Goal: Task Accomplishment & Management: Use online tool/utility

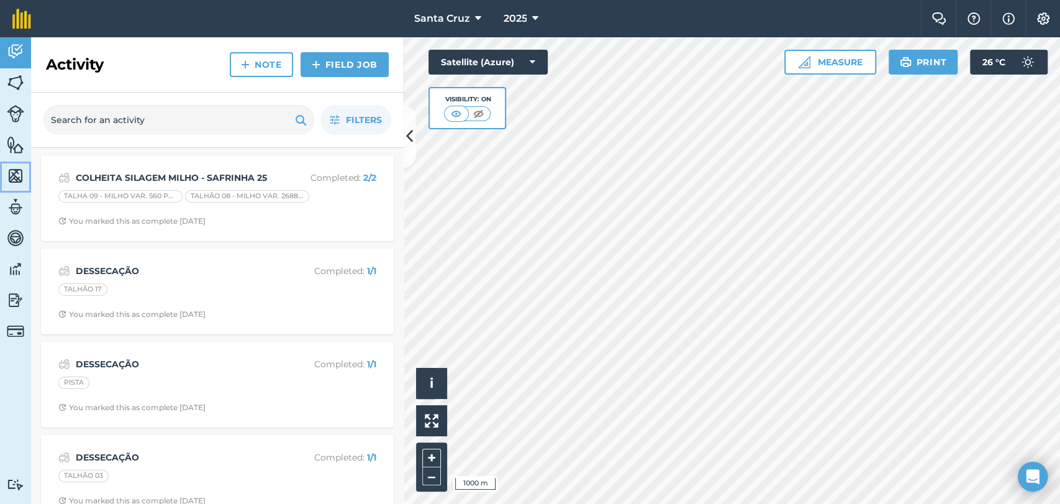
click at [11, 181] on img at bounding box center [15, 175] width 17 height 19
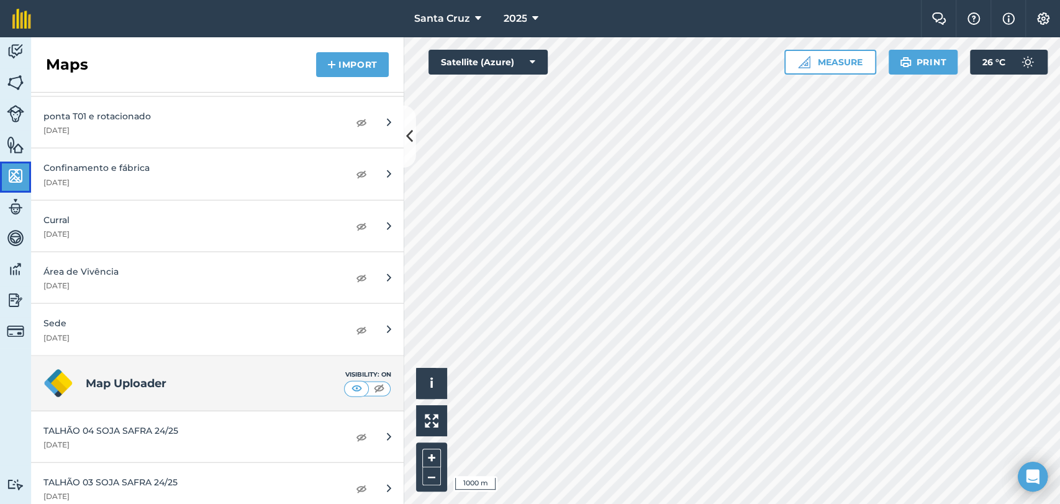
scroll to position [5225, 0]
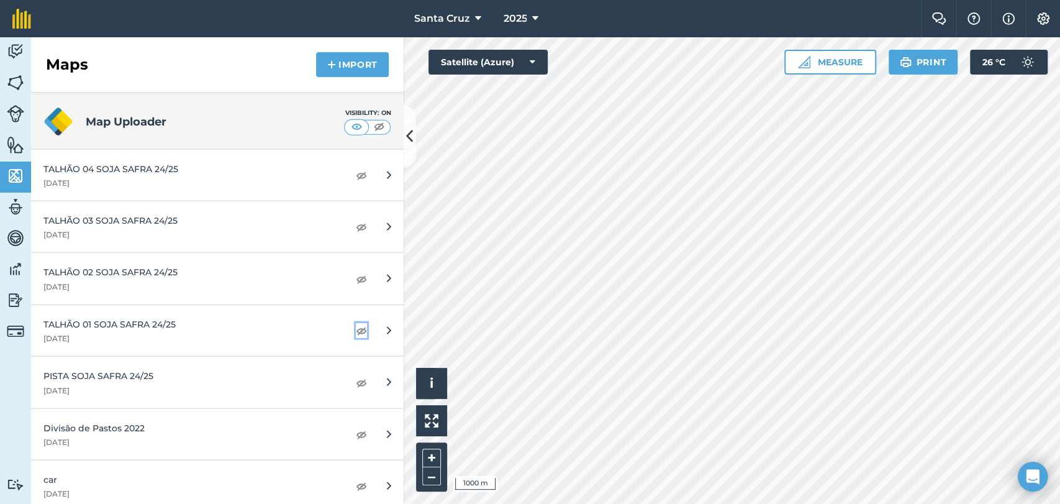
click at [356, 323] on img at bounding box center [361, 330] width 11 height 15
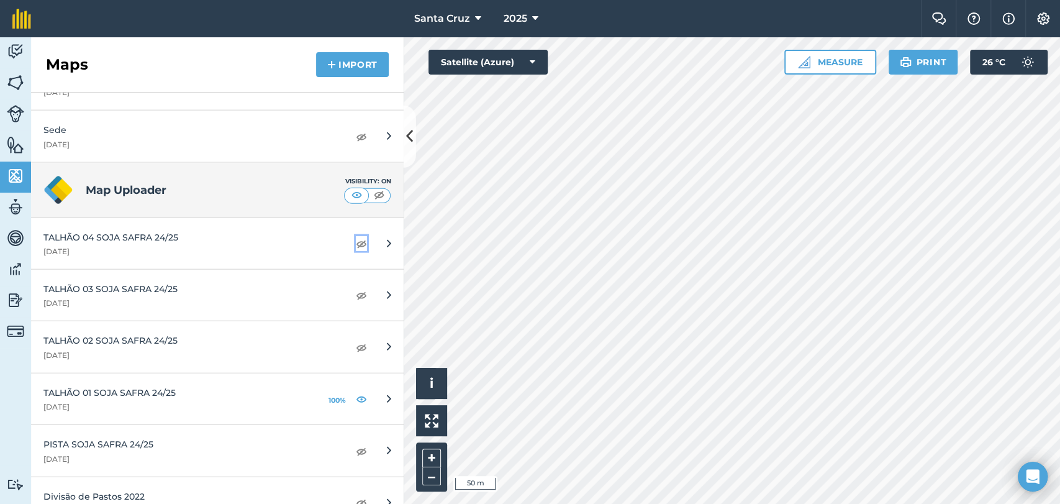
click at [356, 237] on img at bounding box center [361, 243] width 11 height 15
click at [356, 340] on img at bounding box center [361, 347] width 11 height 15
click at [356, 287] on img at bounding box center [361, 294] width 11 height 15
click at [356, 446] on img at bounding box center [361, 450] width 11 height 15
click at [356, 445] on img at bounding box center [361, 450] width 11 height 15
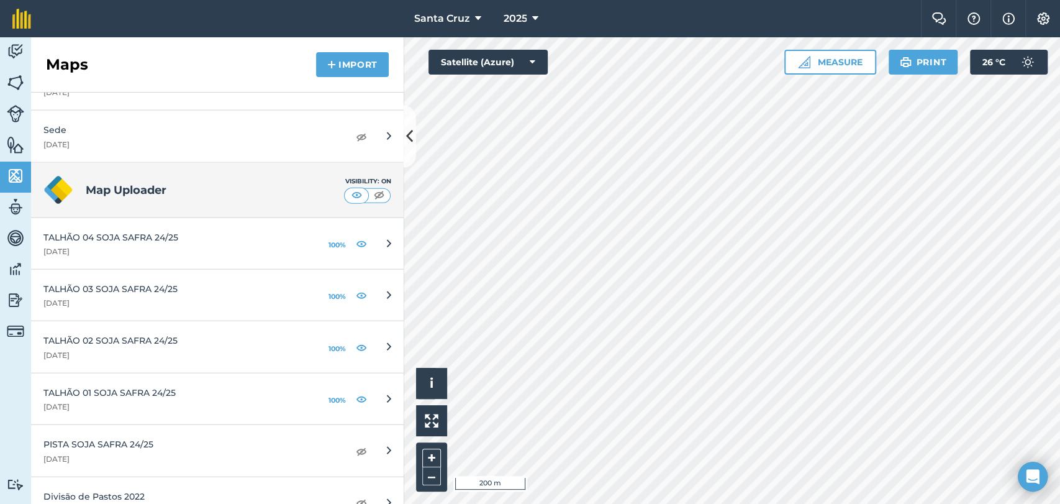
click at [96, 188] on h4 "Map Uploader" at bounding box center [215, 189] width 258 height 17
click at [55, 182] on img at bounding box center [58, 190] width 30 height 30
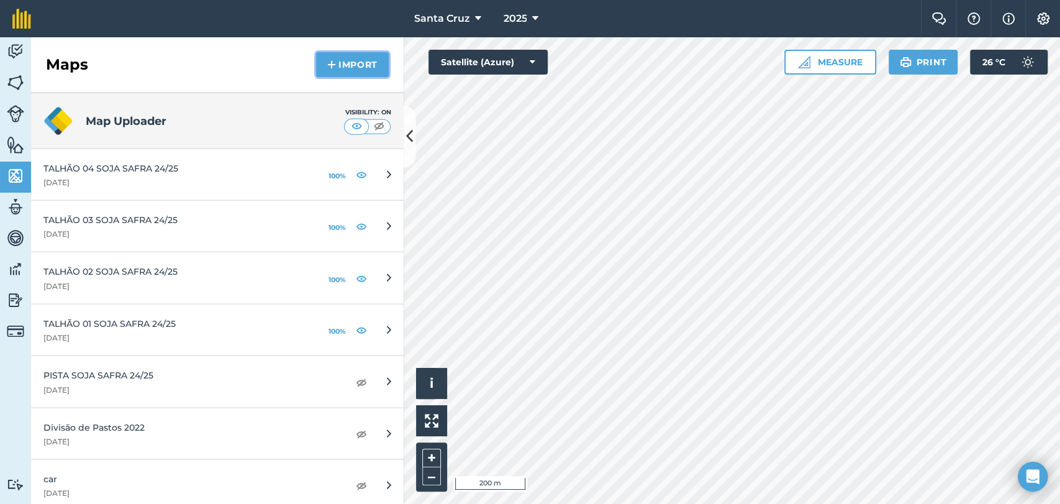
click at [377, 60] on button "Import" at bounding box center [352, 64] width 73 height 25
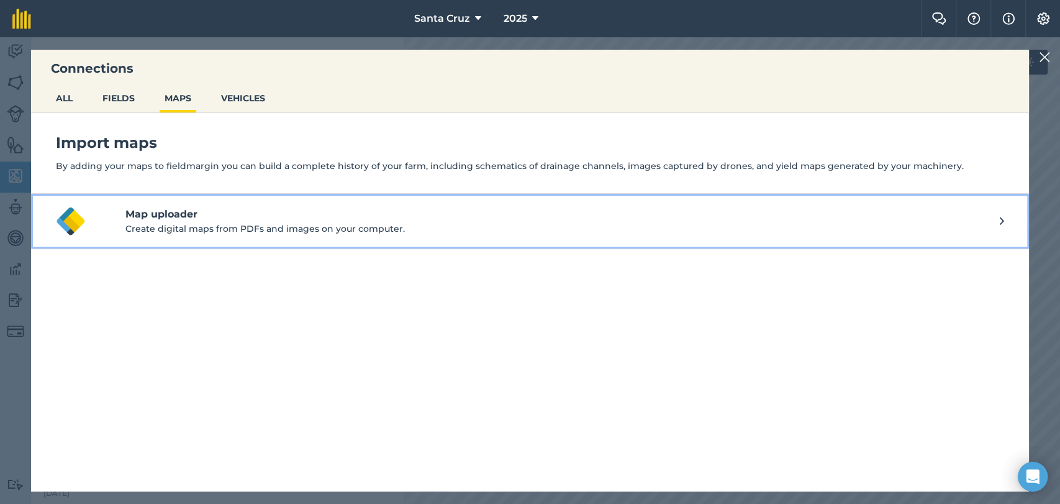
click at [196, 215] on h4 "Map uploader" at bounding box center [562, 214] width 874 height 15
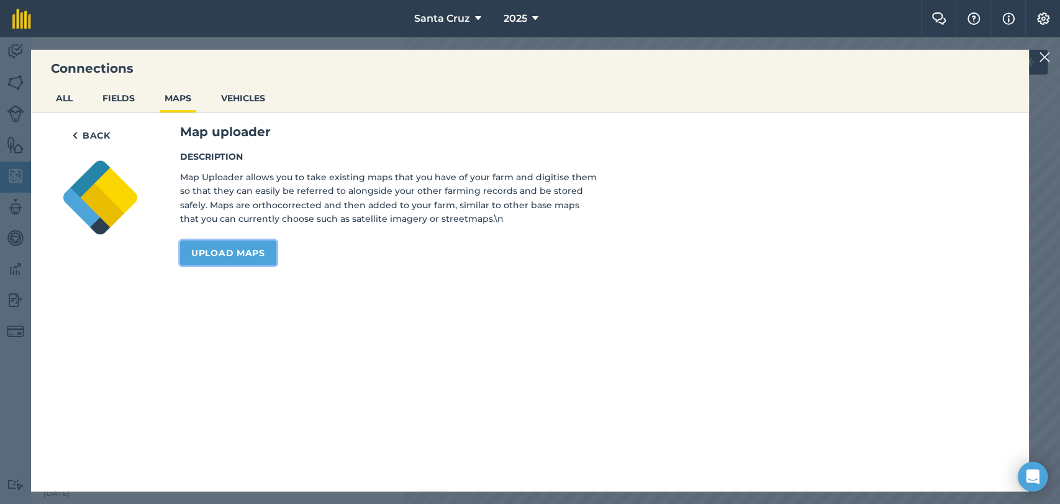
click at [204, 251] on link "Upload maps" at bounding box center [228, 252] width 96 height 25
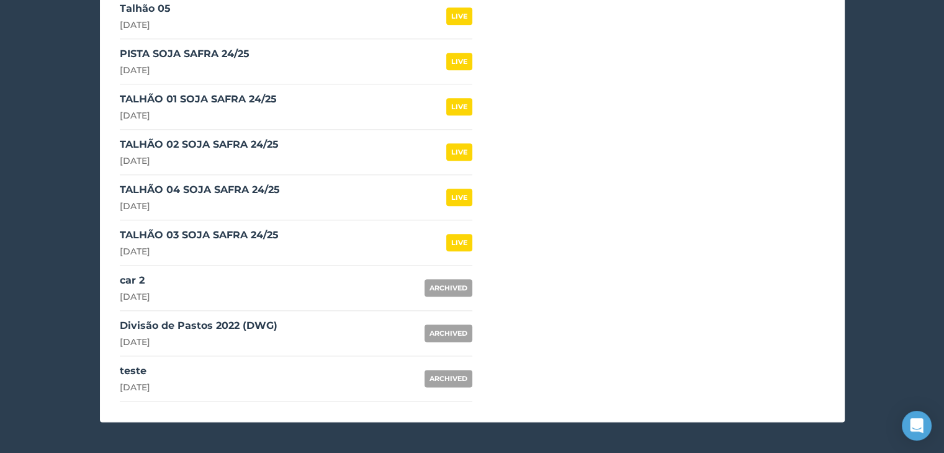
scroll to position [1445, 0]
